Goal: Task Accomplishment & Management: Manage account settings

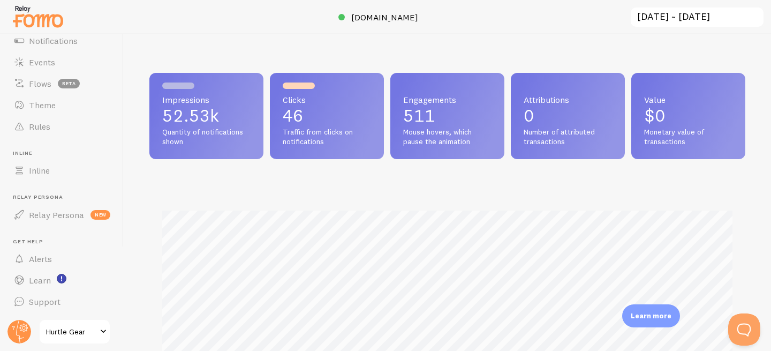
click at [67, 335] on span "Hurtle Gear" at bounding box center [71, 331] width 51 height 13
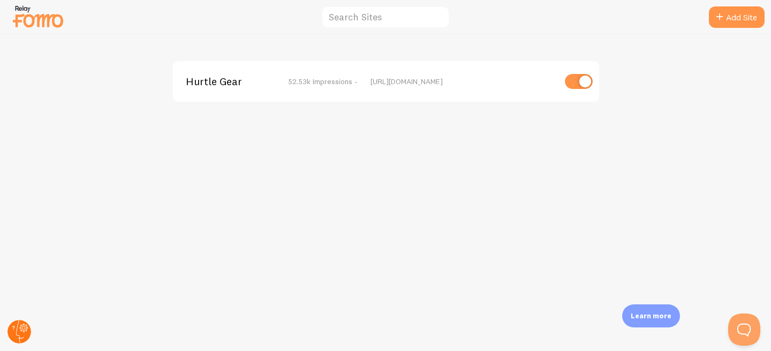
click at [17, 330] on circle at bounding box center [19, 332] width 24 height 24
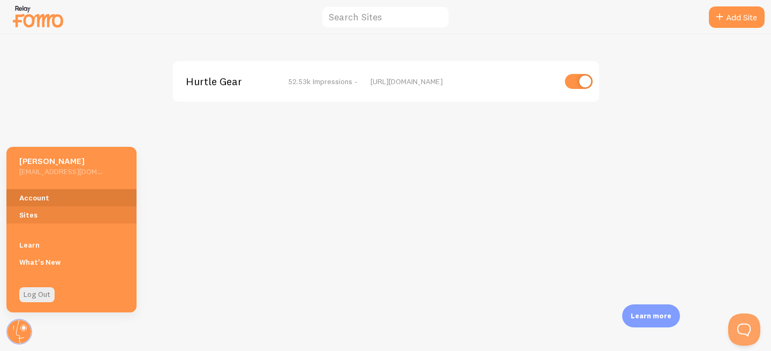
click at [32, 199] on link "Account" at bounding box center [71, 197] width 130 height 17
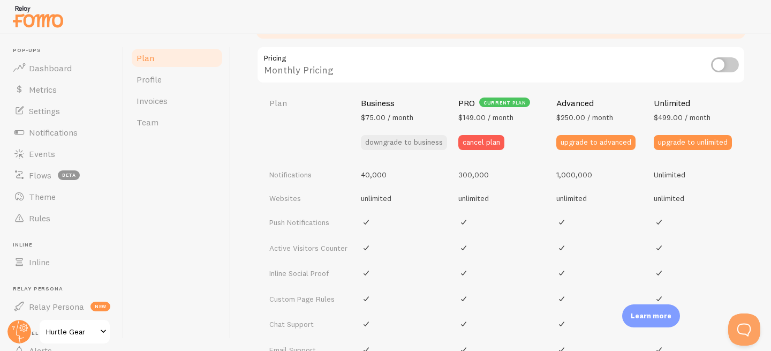
scroll to position [405, 0]
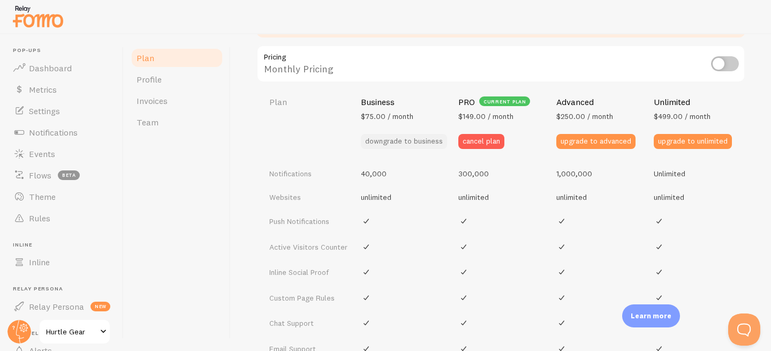
click at [380, 140] on button "downgrade to business" at bounding box center [404, 141] width 86 height 15
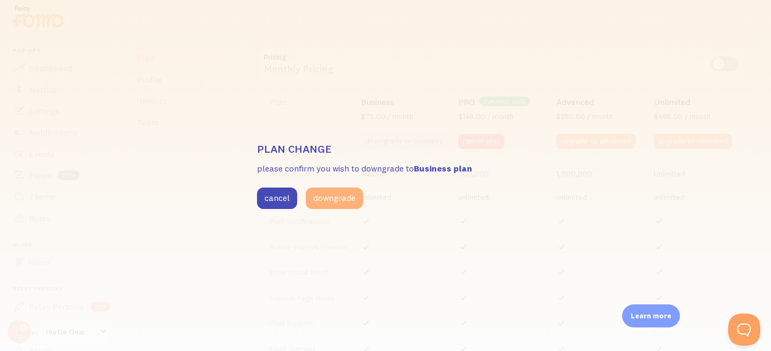
click at [336, 199] on button "downgrade" at bounding box center [334, 197] width 57 height 21
